Goal: Task Accomplishment & Management: Manage account settings

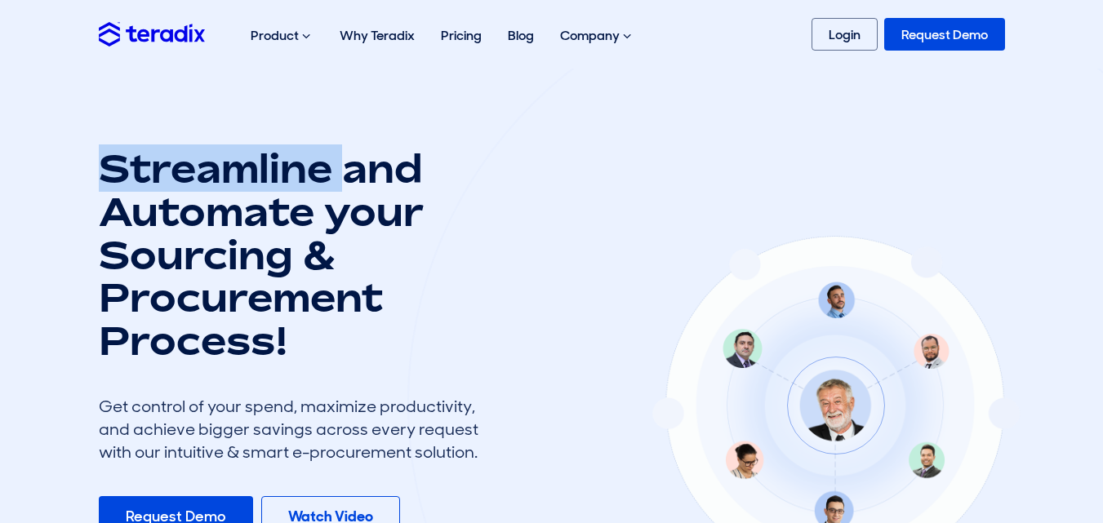
click at [826, 23] on link "Login" at bounding box center [845, 34] width 66 height 33
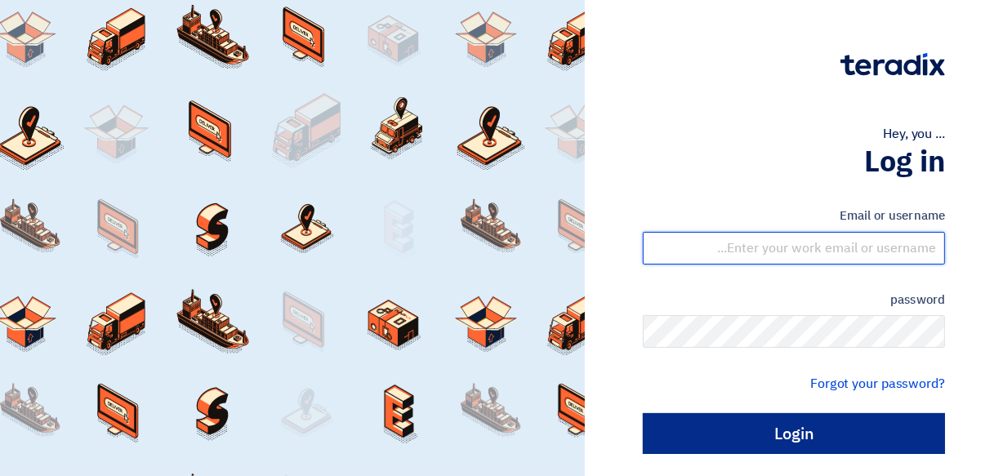
type input "waraich@hahest.com"
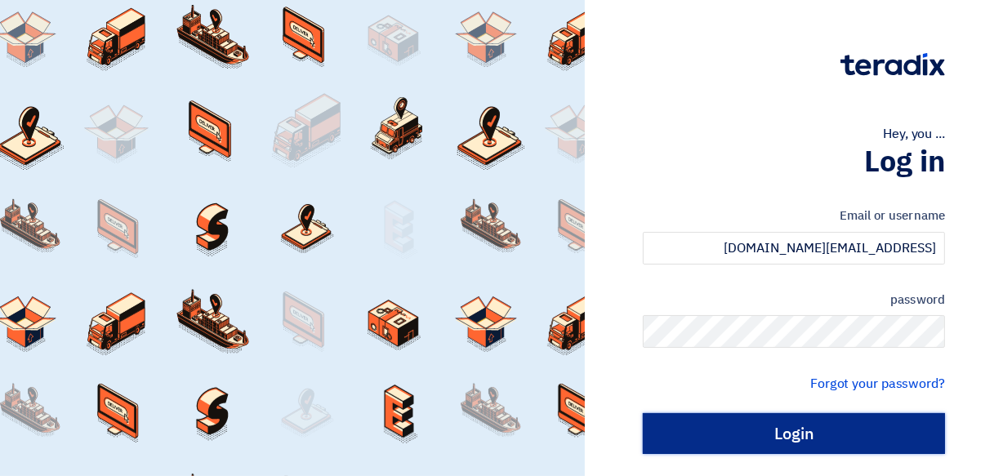
click at [769, 440] on input "Login" at bounding box center [794, 433] width 302 height 41
type input "Sign in"
